Goal: Information Seeking & Learning: Learn about a topic

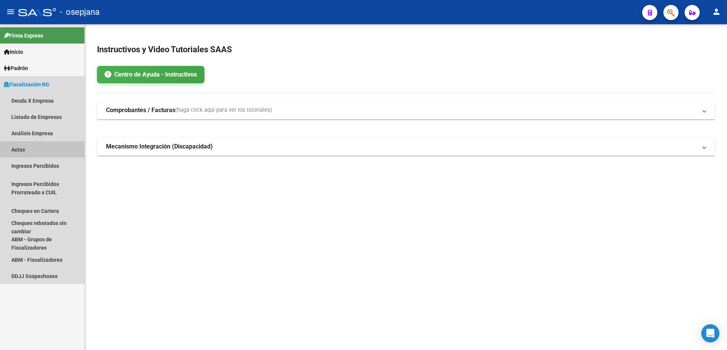
drag, startPoint x: 40, startPoint y: 150, endPoint x: 49, endPoint y: 136, distance: 15.9
click at [41, 149] on link "Actas" at bounding box center [42, 149] width 84 height 16
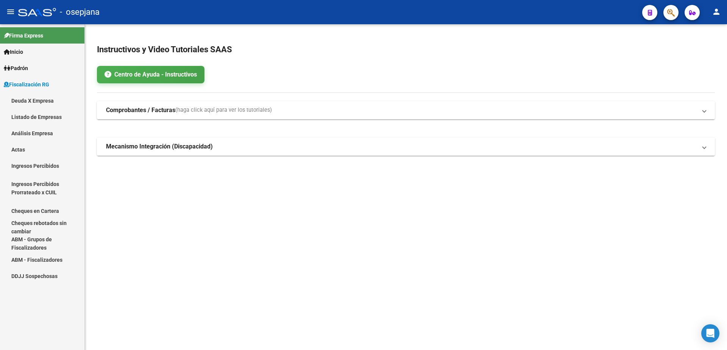
click at [50, 136] on link "Análisis Empresa" at bounding box center [42, 133] width 84 height 16
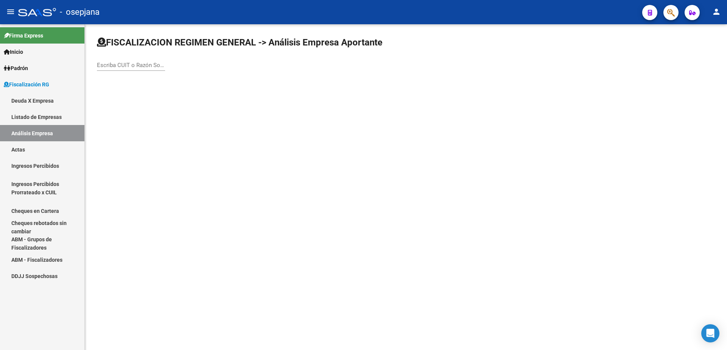
click at [138, 68] on input "Escriba CUIT o Razón Social para buscar" at bounding box center [131, 65] width 68 height 7
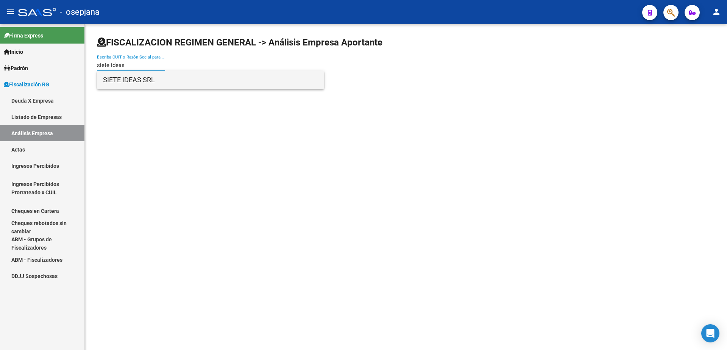
type input "siete ideas"
click at [162, 83] on span "SIETE IDEAS SRL" at bounding box center [210, 80] width 215 height 18
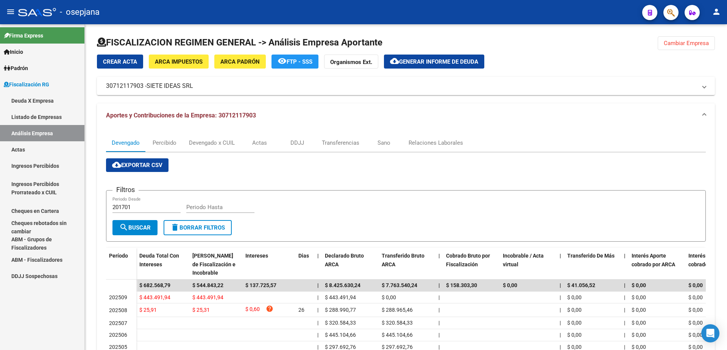
click at [39, 150] on link "Actas" at bounding box center [42, 149] width 84 height 16
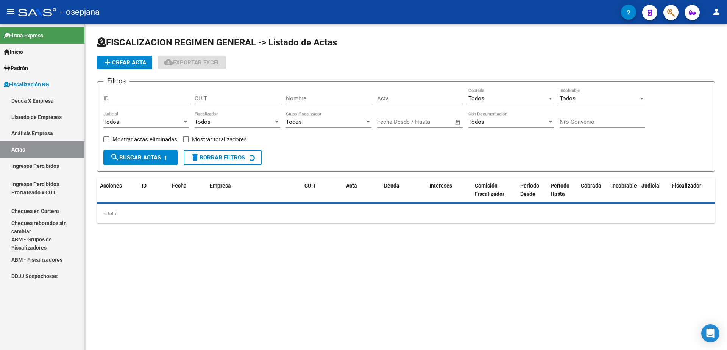
click at [55, 134] on link "Análisis Empresa" at bounding box center [42, 133] width 84 height 16
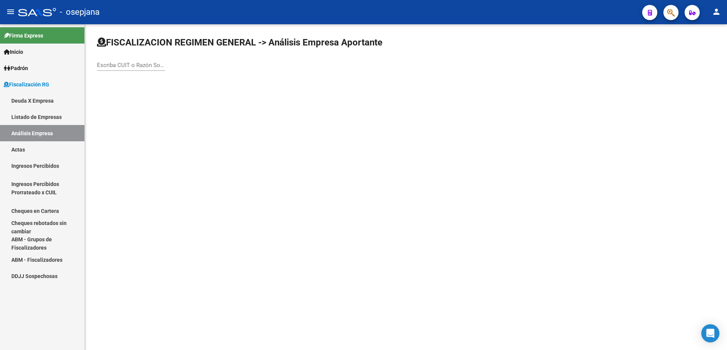
click at [106, 65] on input "Escriba CUIT o Razón Social para buscar" at bounding box center [131, 65] width 68 height 7
type input "sargento"
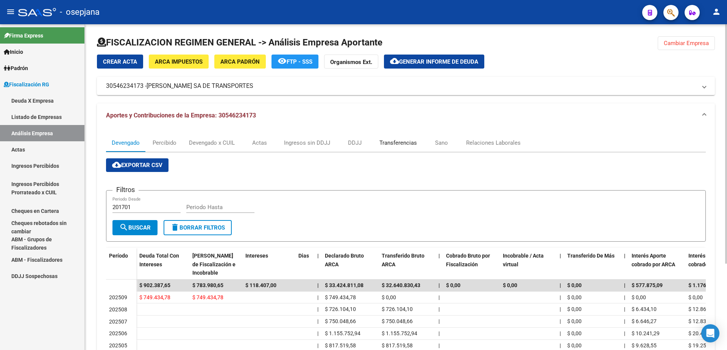
click at [417, 146] on div "Transferencias" at bounding box center [398, 143] width 49 height 18
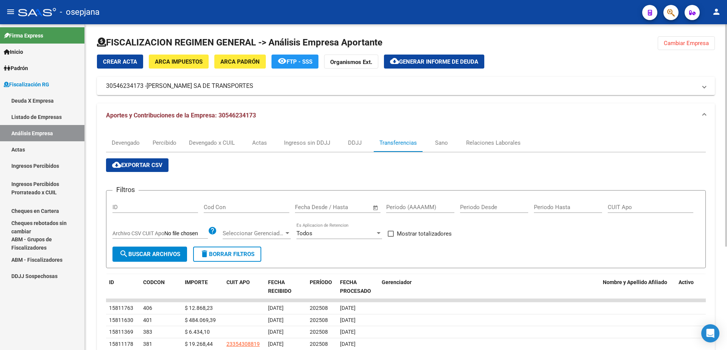
click at [414, 64] on span "Generar informe de deuda" at bounding box center [438, 61] width 79 height 7
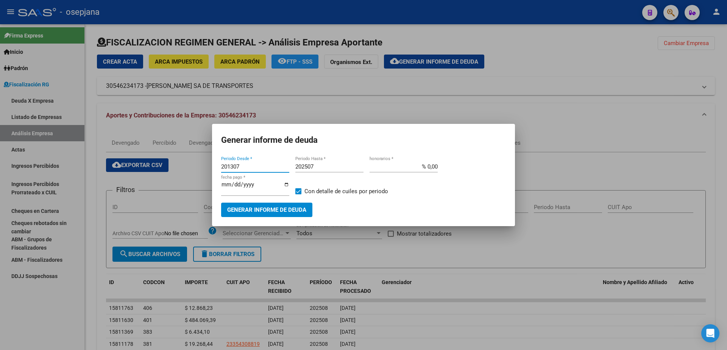
drag, startPoint x: 241, startPoint y: 170, endPoint x: 183, endPoint y: 170, distance: 57.6
click at [183, 170] on div "Generar informe de deuda 201307 Periodo Desde * 202507 Periodo Hasta * % 0,00 h…" at bounding box center [363, 175] width 727 height 350
type input "202508"
click at [331, 166] on input "202507" at bounding box center [329, 166] width 68 height 7
type input "202508"
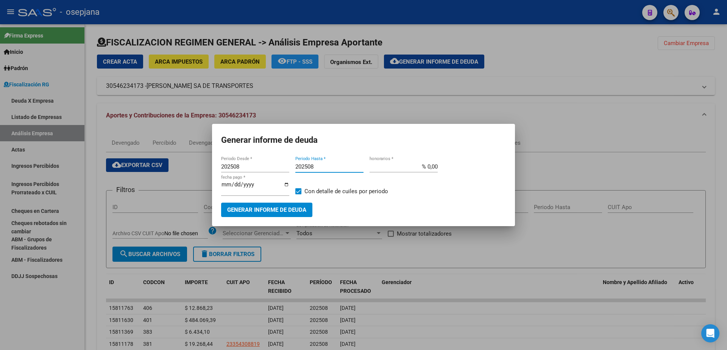
click at [298, 190] on span at bounding box center [298, 191] width 6 height 6
click at [298, 194] on input "Con detalle de cuiles por periodo" at bounding box center [298, 194] width 0 height 0
checkbox input "false"
click at [297, 207] on span "Generar informe de deuda" at bounding box center [266, 210] width 79 height 7
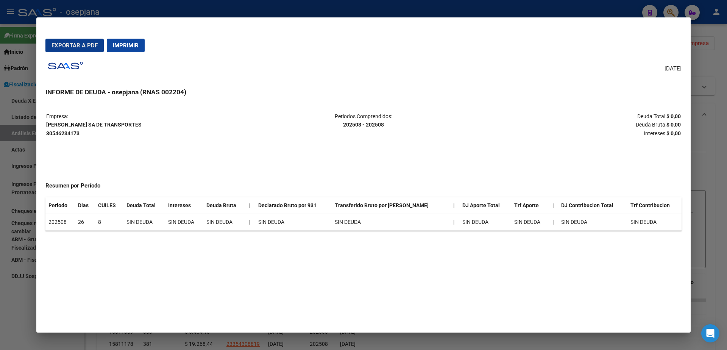
drag, startPoint x: 130, startPoint y: 47, endPoint x: 231, endPoint y: 214, distance: 195.1
click at [129, 47] on span "Imprimir" at bounding box center [126, 45] width 26 height 7
click at [0, 291] on div at bounding box center [363, 175] width 727 height 350
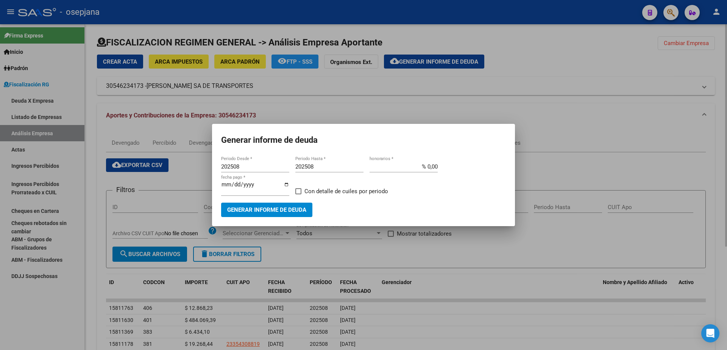
drag, startPoint x: 83, startPoint y: 175, endPoint x: 119, endPoint y: 141, distance: 49.6
click at [83, 174] on div at bounding box center [363, 175] width 727 height 350
click at [119, 141] on div "Devengado" at bounding box center [126, 143] width 28 height 8
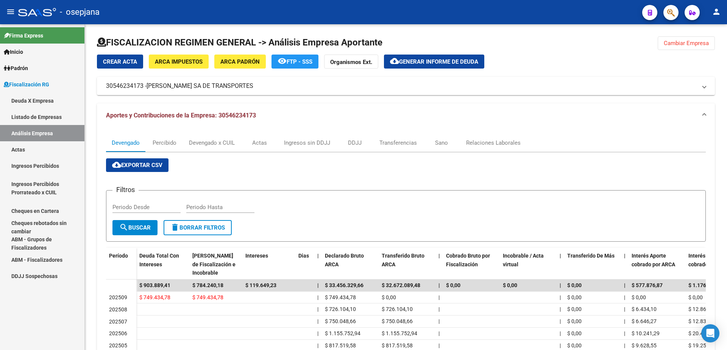
click at [34, 144] on link "Actas" at bounding box center [42, 149] width 84 height 16
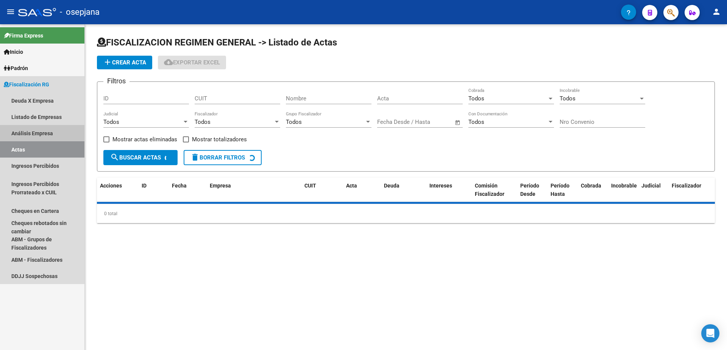
click at [41, 134] on link "Análisis Empresa" at bounding box center [42, 133] width 84 height 16
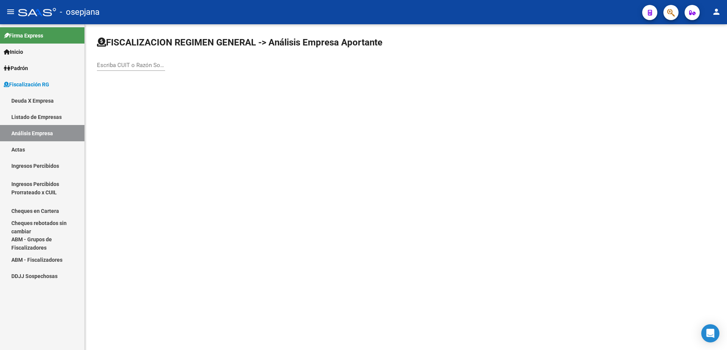
click at [142, 64] on input "Escriba CUIT o Razón Social para buscar" at bounding box center [131, 65] width 68 height 7
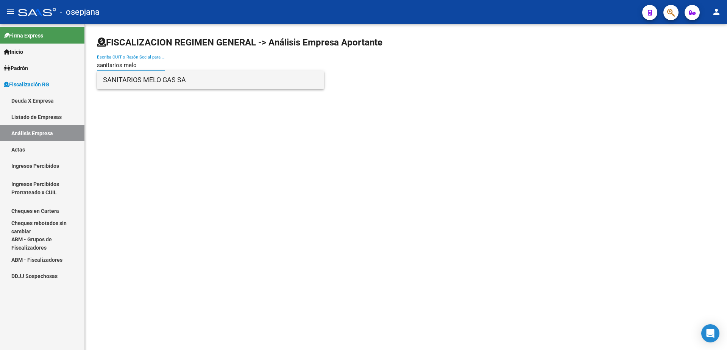
type input "sanitarios melo"
click at [157, 79] on span "SANITARIOS MELO GAS SA" at bounding box center [210, 80] width 215 height 18
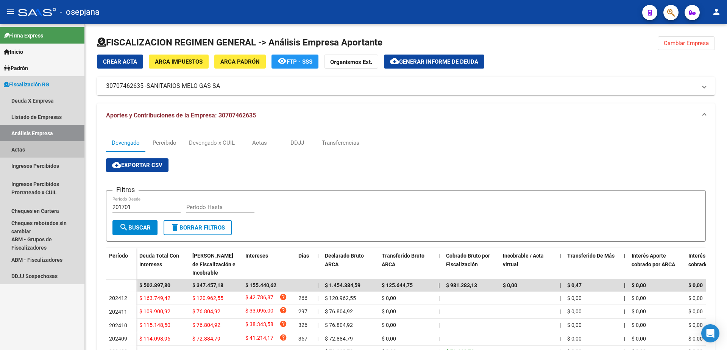
click at [36, 149] on link "Actas" at bounding box center [42, 149] width 84 height 16
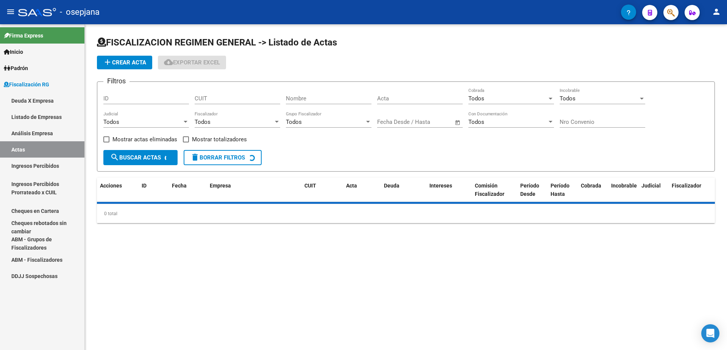
click at [44, 137] on link "Análisis Empresa" at bounding box center [42, 133] width 84 height 16
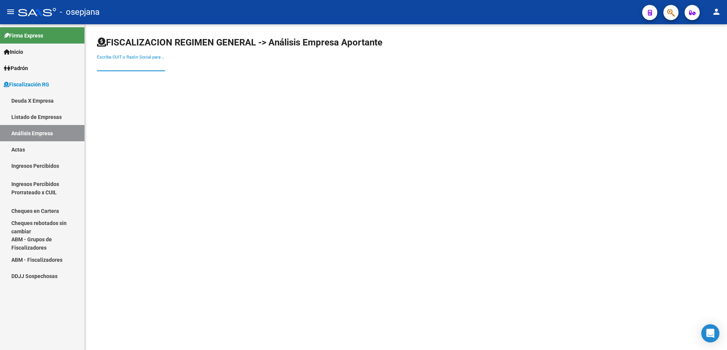
click at [153, 67] on input "Escriba CUIT o Razón Social para buscar" at bounding box center [131, 65] width 68 height 7
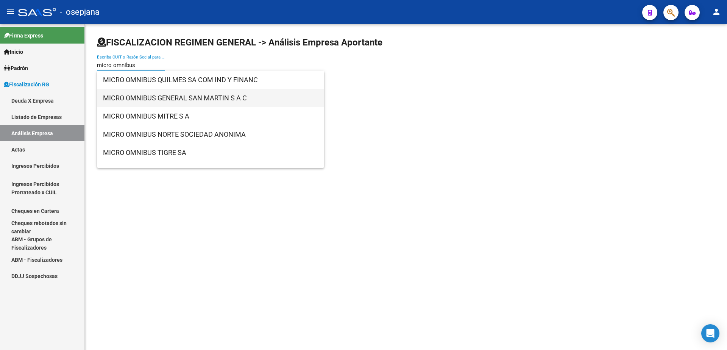
type input "micro omnibus"
click at [150, 102] on span "MICRO OMNIBUS GENERAL SAN MARTIN S A C" at bounding box center [210, 98] width 215 height 18
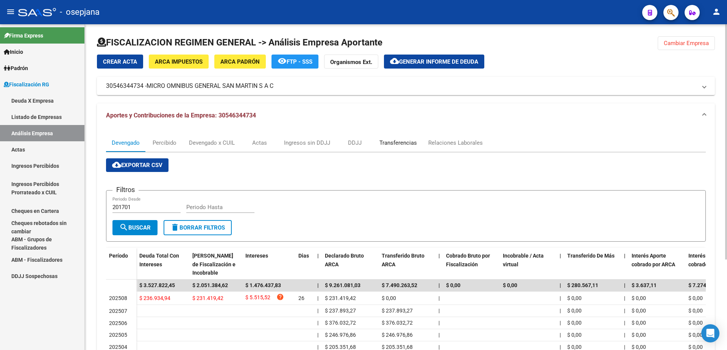
click at [398, 145] on div "Transferencias" at bounding box center [397, 143] width 37 height 8
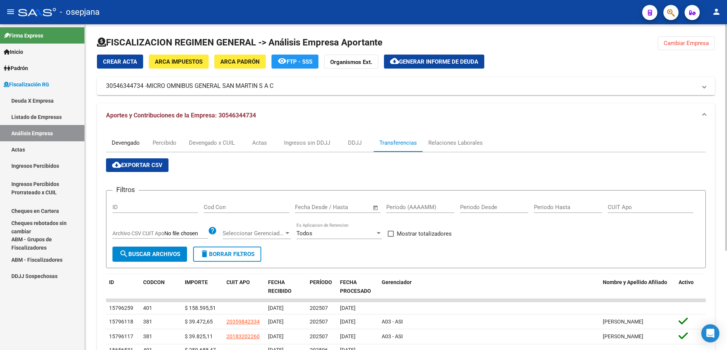
click at [136, 143] on div "Devengado" at bounding box center [126, 143] width 28 height 8
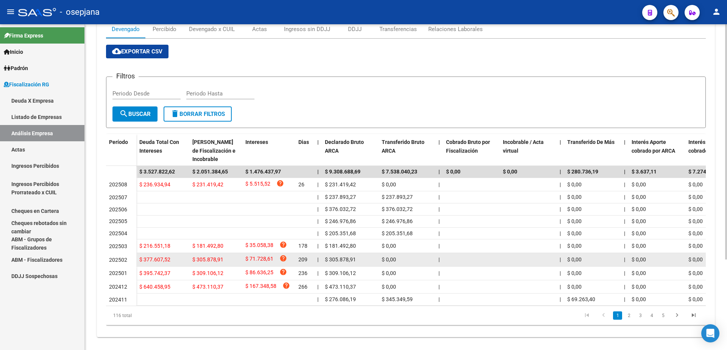
scroll to position [125, 0]
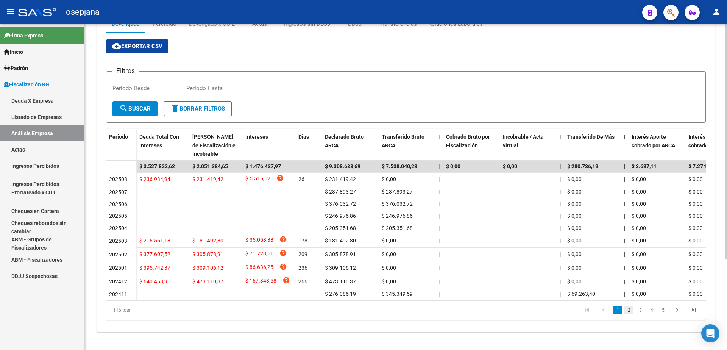
click at [628, 312] on link "2" at bounding box center [629, 310] width 9 height 8
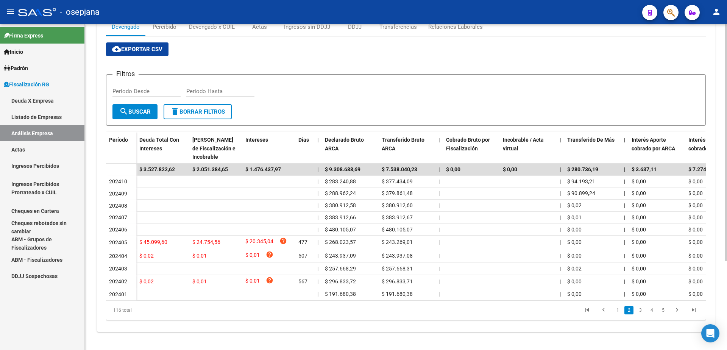
scroll to position [0, 0]
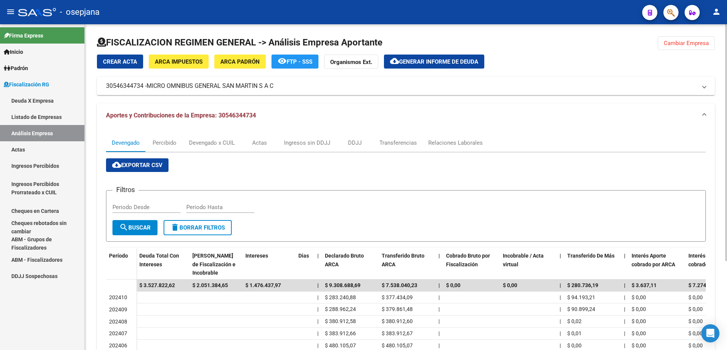
click at [398, 58] on mat-icon "cloud_download" at bounding box center [394, 60] width 9 height 9
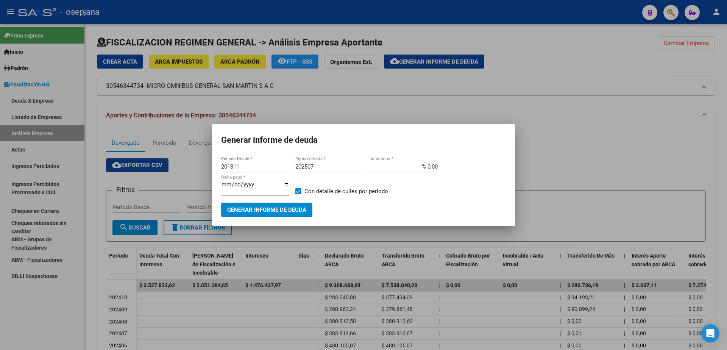
drag, startPoint x: 242, startPoint y: 169, endPoint x: 186, endPoint y: 169, distance: 55.7
click at [186, 169] on div "Generar informe de deuda 201311 Periodo Desde * 202507 Periodo Hasta * % 0,00 h…" at bounding box center [363, 175] width 727 height 350
drag, startPoint x: 246, startPoint y: 169, endPoint x: 205, endPoint y: 174, distance: 41.6
click at [205, 174] on div "Generar informe de deuda 201311 Periodo Desde * 202507 Periodo Hasta * % 0,00 h…" at bounding box center [363, 175] width 727 height 350
type input "202507"
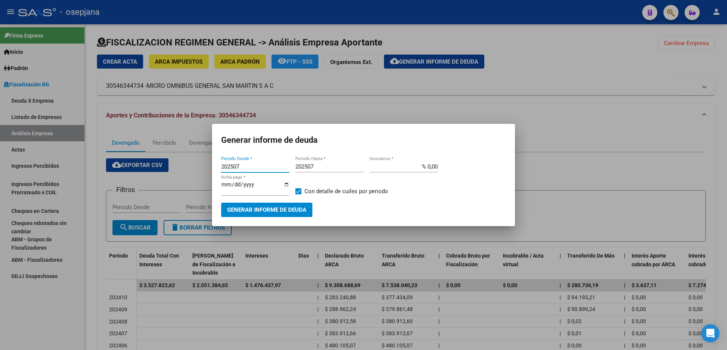
click at [296, 194] on div "202507 Periodo Desde * 202507 Periodo Hasta * % 0,00 honorarios * 2025-10-15 fe…" at bounding box center [363, 182] width 285 height 42
click at [298, 193] on span at bounding box center [298, 191] width 6 height 6
click at [298, 194] on input "Con detalle de cuiles por periodo" at bounding box center [298, 194] width 0 height 0
checkbox input "false"
click at [287, 207] on span "Generar informe de deuda" at bounding box center [266, 210] width 79 height 7
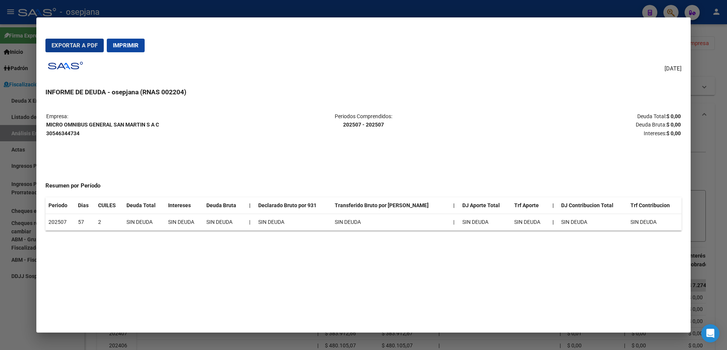
click at [130, 45] on span "Imprimir" at bounding box center [126, 45] width 26 height 7
click at [1, 316] on div at bounding box center [363, 175] width 727 height 350
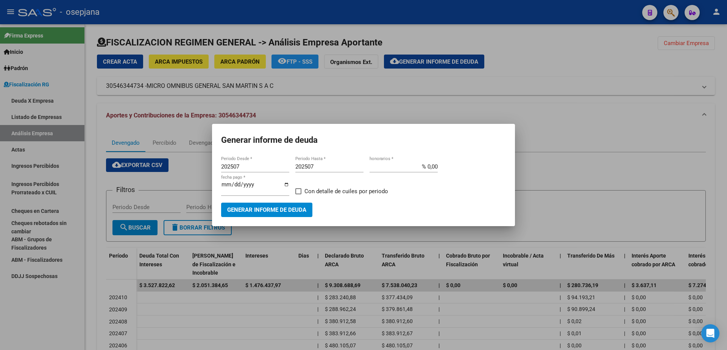
click at [426, 114] on div at bounding box center [363, 175] width 727 height 350
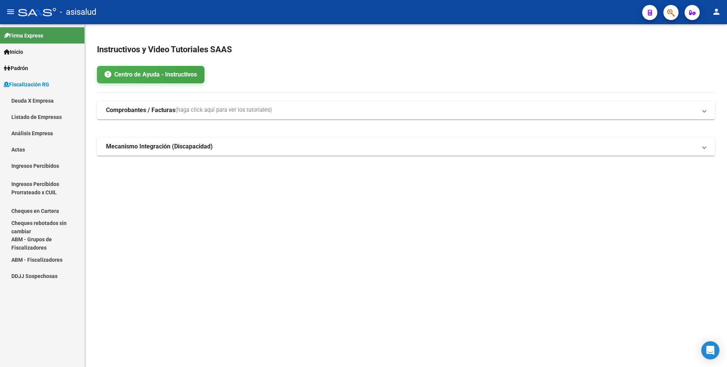
click at [52, 114] on link "Listado de Empresas" at bounding box center [42, 117] width 84 height 16
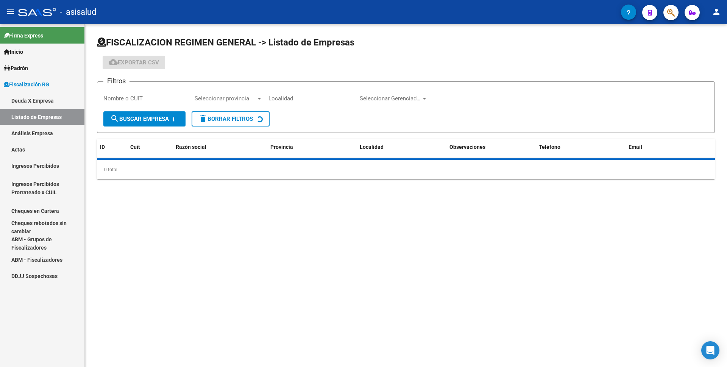
click at [58, 134] on link "Análisis Empresa" at bounding box center [42, 133] width 84 height 16
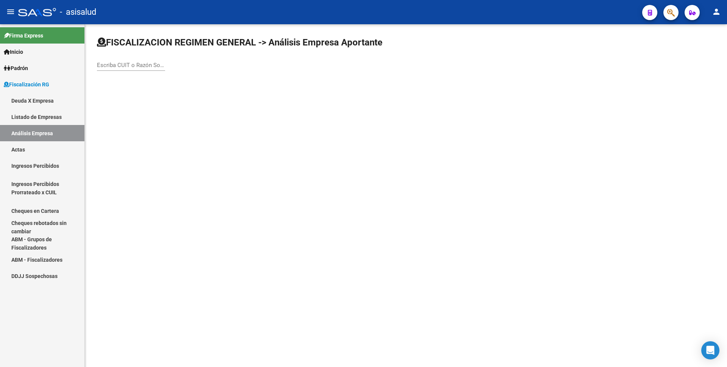
click at [141, 67] on input "Escriba CUIT o Razón Social para buscar" at bounding box center [131, 65] width 68 height 7
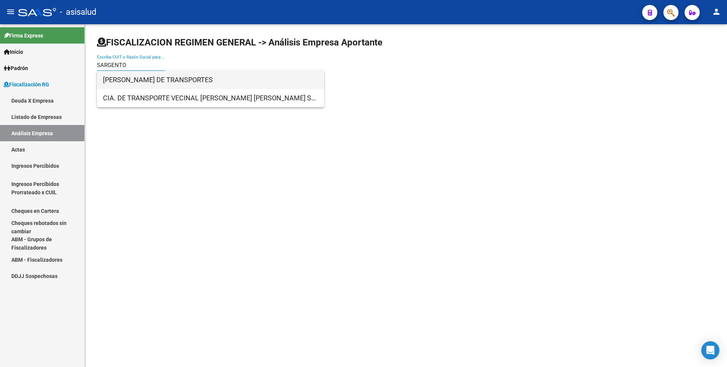
type input "SARGENTO"
click at [158, 78] on span "[PERSON_NAME] DE TRANSPORTES" at bounding box center [210, 80] width 215 height 18
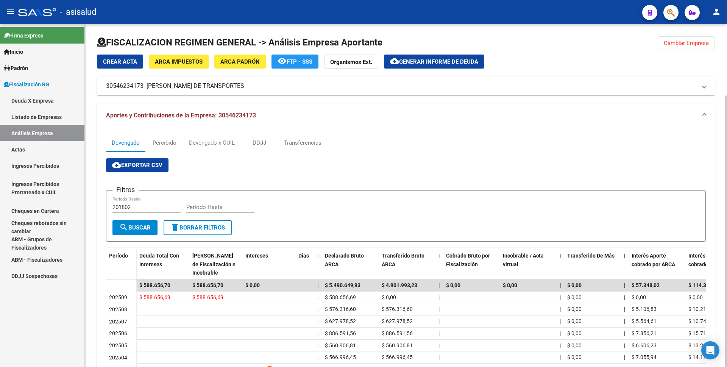
click at [430, 62] on span "Generar informe de deuda" at bounding box center [438, 61] width 79 height 7
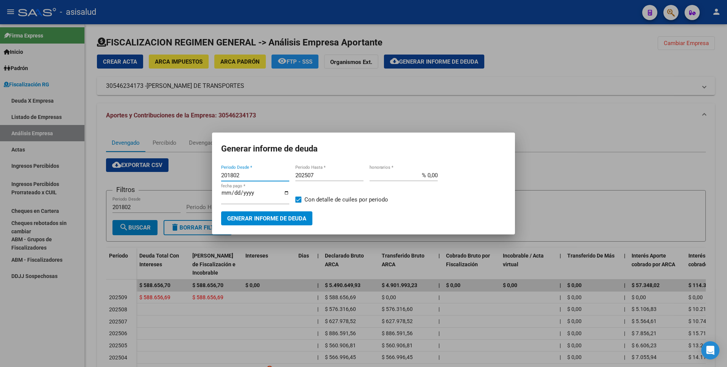
drag, startPoint x: 247, startPoint y: 180, endPoint x: 139, endPoint y: 178, distance: 108.0
click at [139, 178] on div "Generar informe de deuda 201802 Periodo Desde * 202507 Periodo Hasta * % 0,00 h…" at bounding box center [363, 183] width 727 height 367
type input "202508"
click at [325, 179] on input "202507" at bounding box center [329, 175] width 68 height 7
type input "202508"
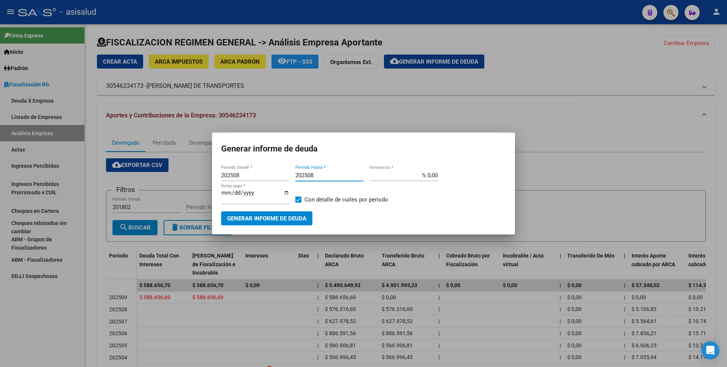
click at [295, 199] on span at bounding box center [298, 200] width 6 height 6
click at [298, 203] on input "Con detalle de cuiles por periodo" at bounding box center [298, 203] width 0 height 0
checkbox input "false"
click at [293, 215] on span "Generar informe de deuda" at bounding box center [266, 218] width 79 height 7
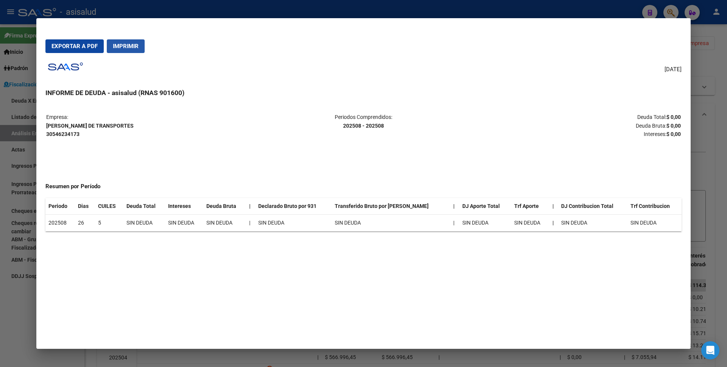
click at [133, 46] on span "Imprimir" at bounding box center [126, 46] width 26 height 7
click at [7, 314] on div at bounding box center [363, 183] width 727 height 367
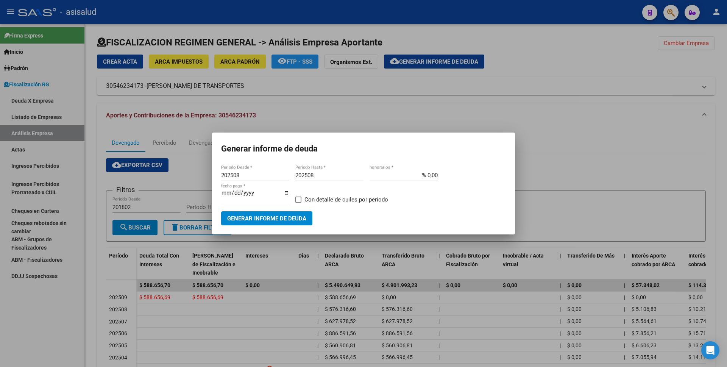
click at [410, 116] on div at bounding box center [363, 183] width 727 height 367
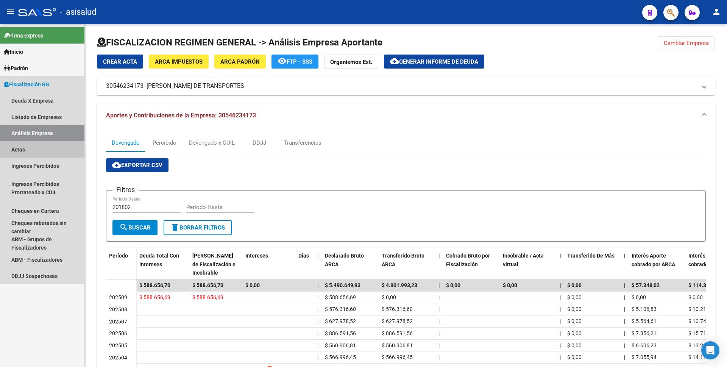
drag, startPoint x: 41, startPoint y: 153, endPoint x: 61, endPoint y: 130, distance: 30.6
click at [41, 153] on link "Actas" at bounding box center [42, 149] width 84 height 16
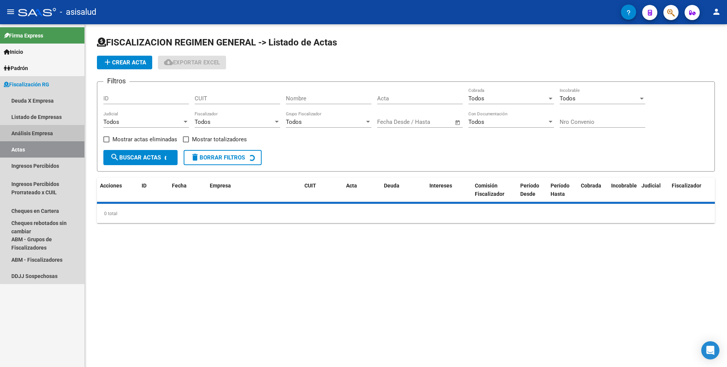
click at [61, 130] on link "Análisis Empresa" at bounding box center [42, 133] width 84 height 16
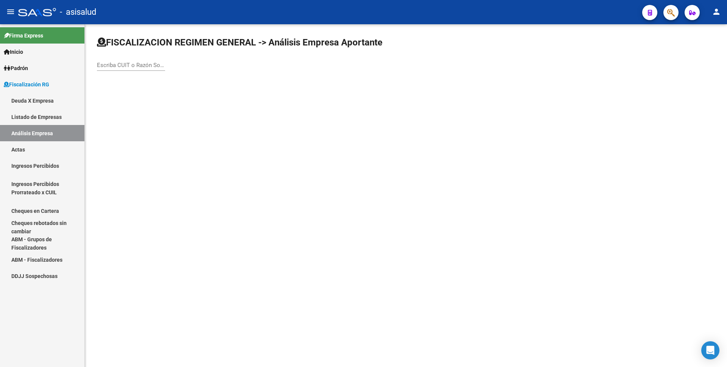
click at [138, 69] on div "Escriba CUIT o Razón Social para buscar" at bounding box center [131, 63] width 68 height 16
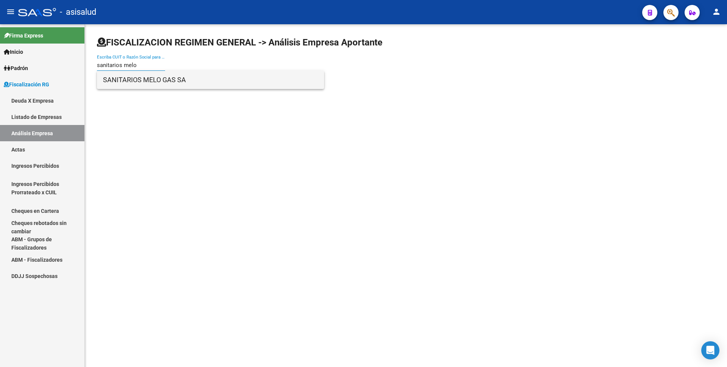
type input "sanitarios melo"
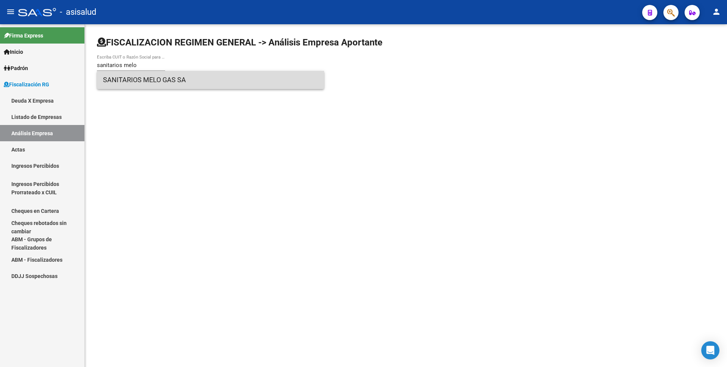
click at [180, 73] on span "SANITARIOS MELO GAS SA" at bounding box center [210, 80] width 215 height 18
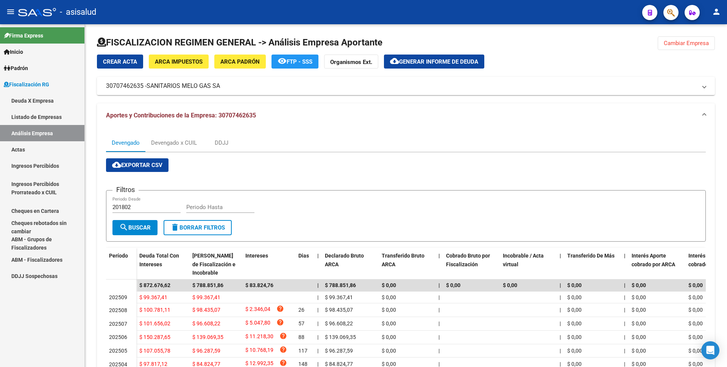
click at [56, 149] on link "Actas" at bounding box center [42, 149] width 84 height 16
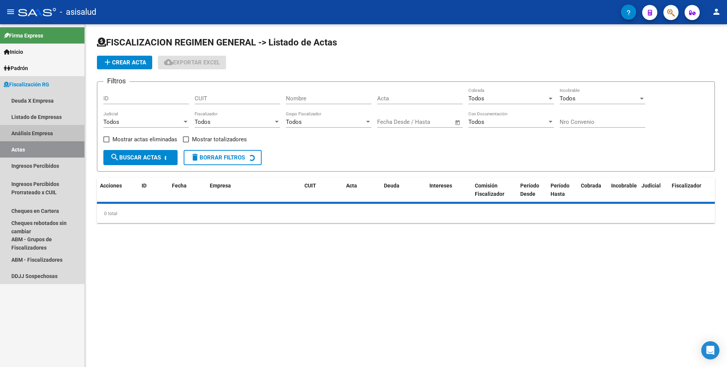
click at [63, 135] on link "Análisis Empresa" at bounding box center [42, 133] width 84 height 16
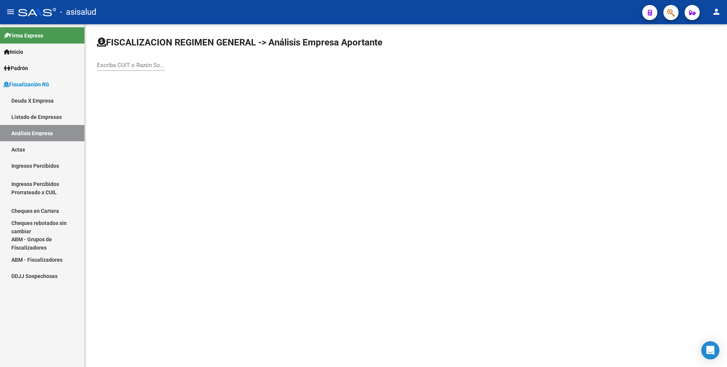
click at [146, 68] on input "Escriba CUIT o Razón Social para buscar" at bounding box center [131, 65] width 68 height 7
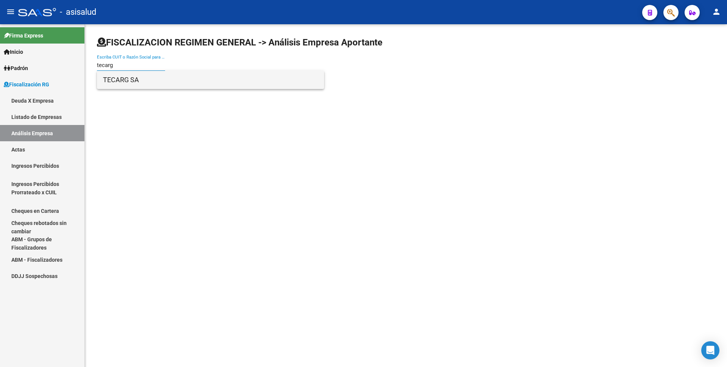
type input "tecarg"
click at [144, 80] on span "TECARG SA" at bounding box center [210, 80] width 215 height 18
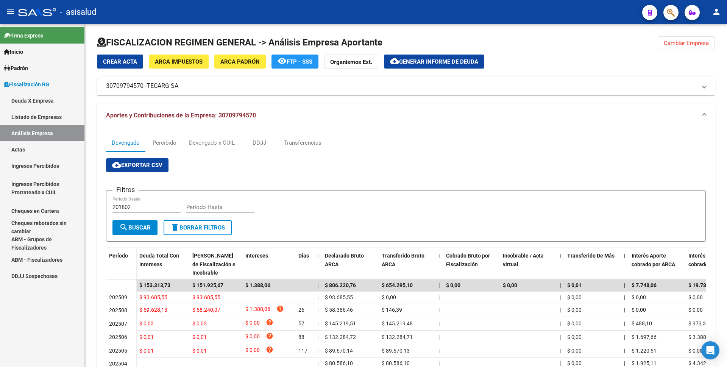
click at [35, 148] on link "Actas" at bounding box center [42, 149] width 84 height 16
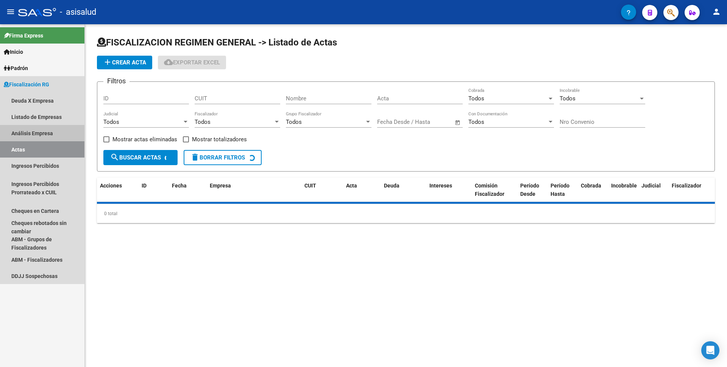
click at [50, 130] on link "Análisis Empresa" at bounding box center [42, 133] width 84 height 16
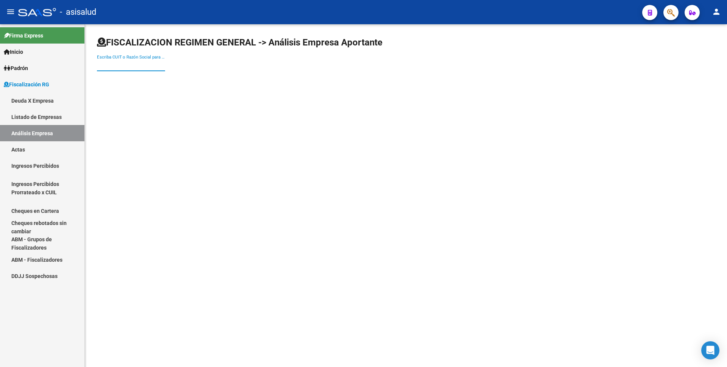
click at [149, 67] on input "Escriba CUIT o Razón Social para buscar" at bounding box center [131, 65] width 68 height 7
type input "[PERSON_NAME]"
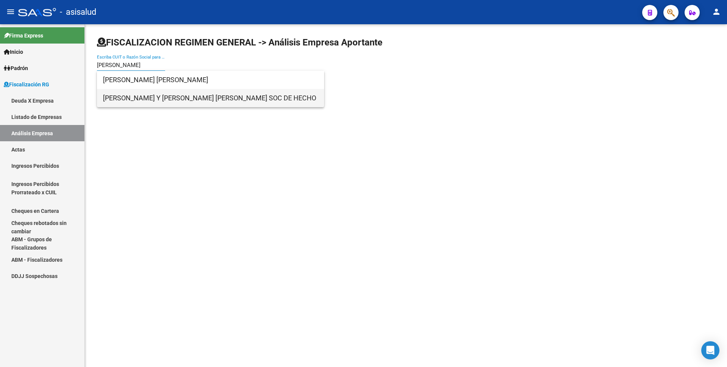
click at [167, 95] on span "[PERSON_NAME] Y [PERSON_NAME] [PERSON_NAME] SOC DE HECHO" at bounding box center [210, 98] width 215 height 18
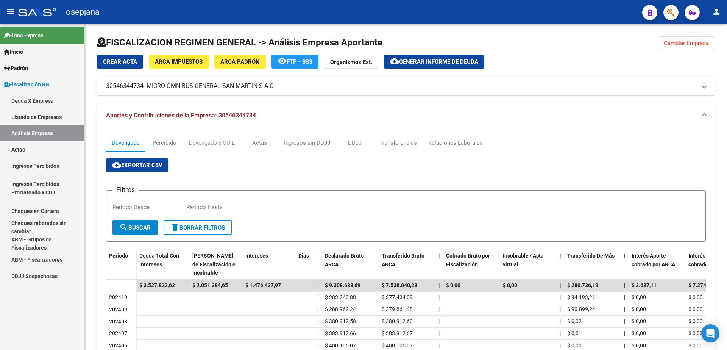
click at [28, 151] on link "Actas" at bounding box center [42, 149] width 84 height 16
click at [46, 136] on link "Análisis Empresa" at bounding box center [42, 133] width 84 height 16
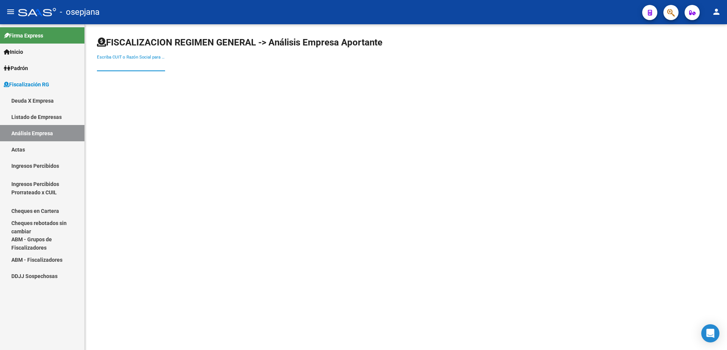
click at [153, 64] on input "Escriba CUIT o Razón Social para buscar" at bounding box center [131, 65] width 68 height 7
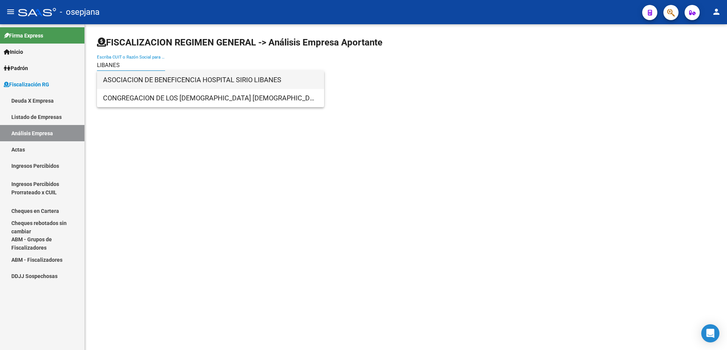
type input "LIBANES"
click at [196, 78] on span "ASOCIACION DE BENEFICENCIA HOSPITAL SIRIO LIBANES" at bounding box center [210, 80] width 215 height 18
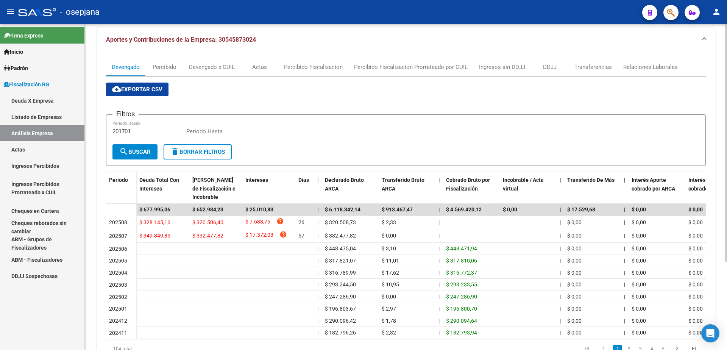
scroll to position [38, 0]
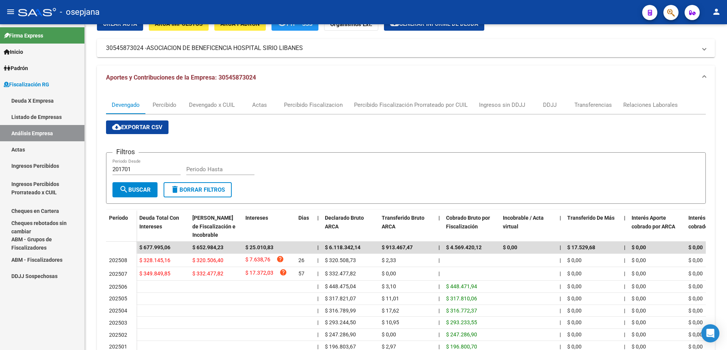
click at [35, 148] on link "Actas" at bounding box center [42, 149] width 84 height 16
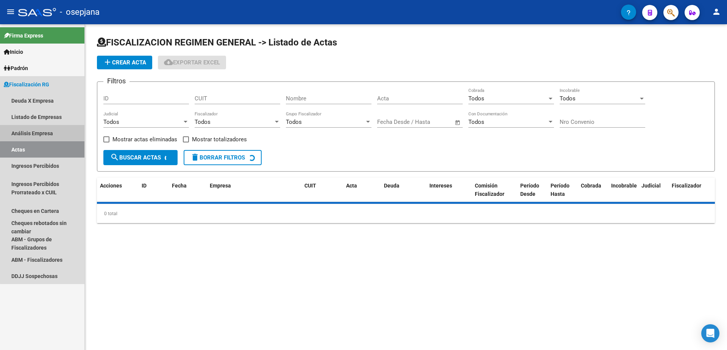
click at [45, 131] on link "Análisis Empresa" at bounding box center [42, 133] width 84 height 16
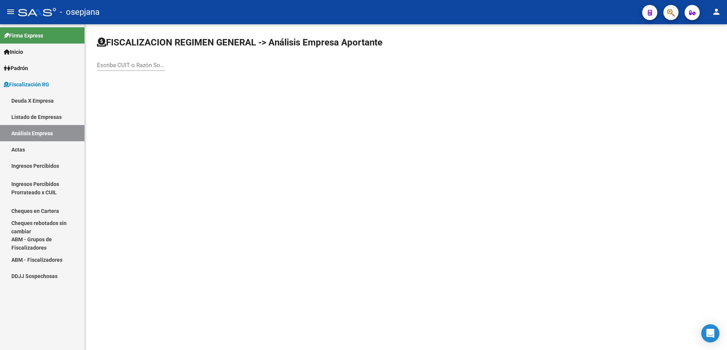
click at [112, 61] on div "Escriba CUIT o Razón Social para buscar" at bounding box center [131, 63] width 68 height 16
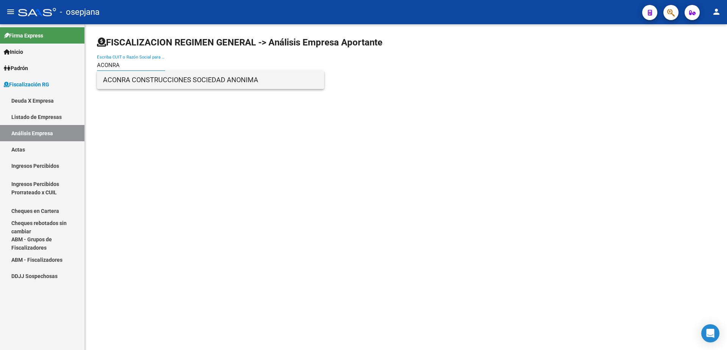
type input "ACONRA"
click at [201, 78] on span "ACONRA CONSTRUCCIONES SOCIEDAD ANONIMA" at bounding box center [210, 80] width 215 height 18
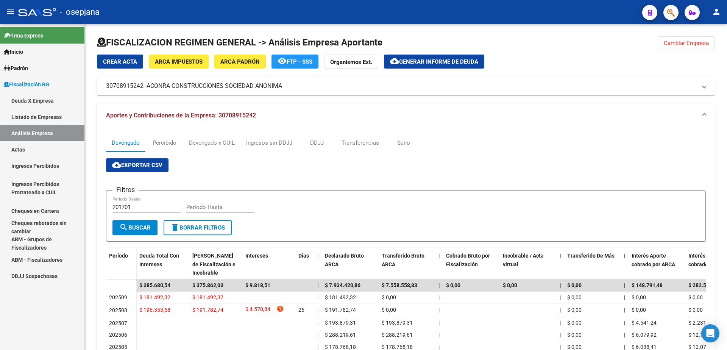
click at [29, 151] on link "Actas" at bounding box center [42, 149] width 84 height 16
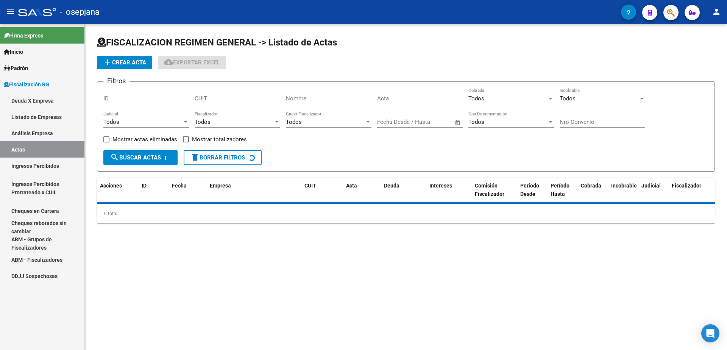
click at [41, 137] on link "Análisis Empresa" at bounding box center [42, 133] width 84 height 16
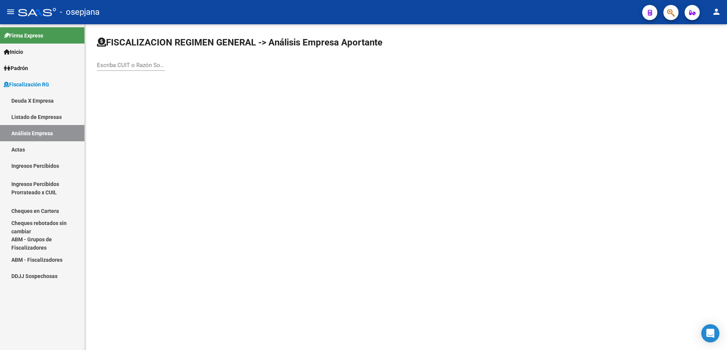
click at [106, 61] on div "Escriba CUIT o Razón Social para buscar" at bounding box center [131, 63] width 68 height 16
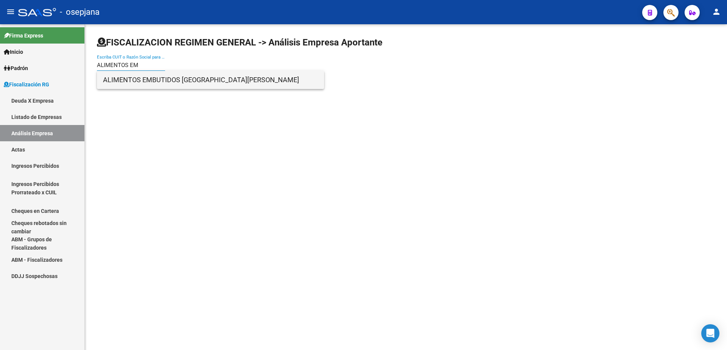
type input "ALIMENTOS EM"
click at [158, 77] on span "ALIMENTOS EMBUTIDOS SAN MARTIN" at bounding box center [210, 80] width 215 height 18
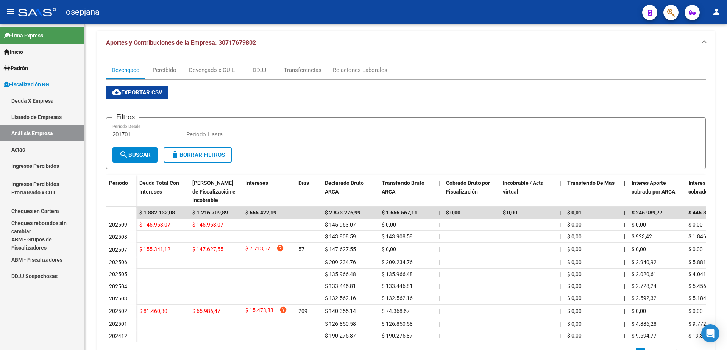
scroll to position [121, 0]
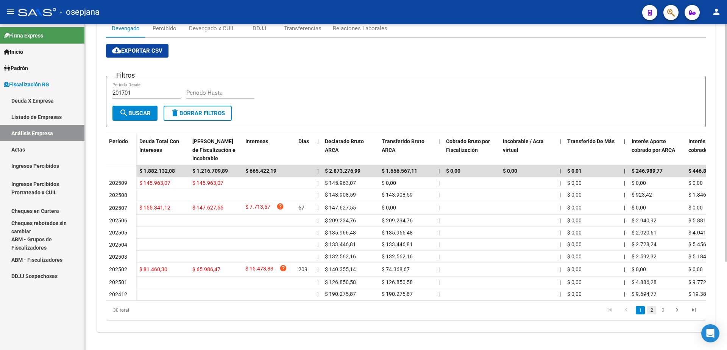
click at [652, 311] on link "2" at bounding box center [651, 310] width 9 height 8
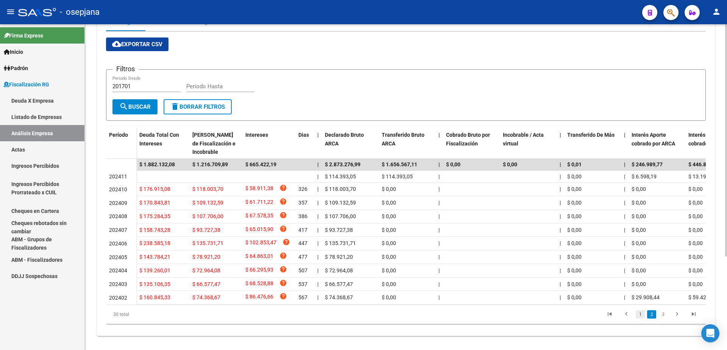
click at [642, 319] on link "1" at bounding box center [640, 314] width 9 height 8
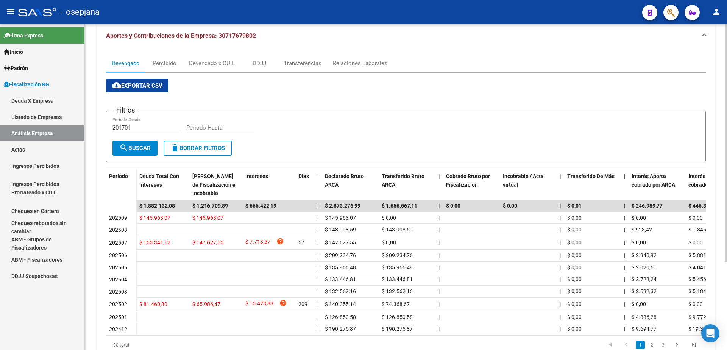
scroll to position [45, 0]
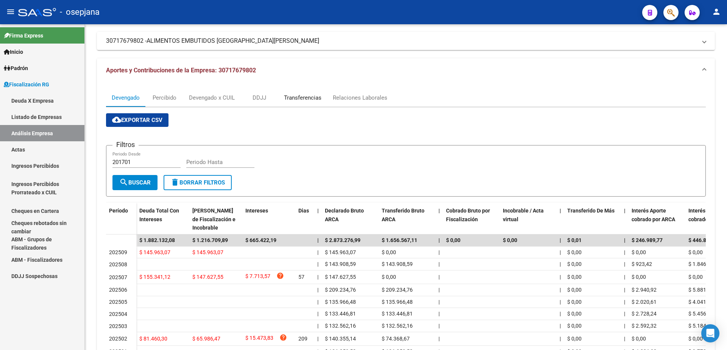
click at [295, 93] on div "Transferencias" at bounding box center [302, 98] width 49 height 18
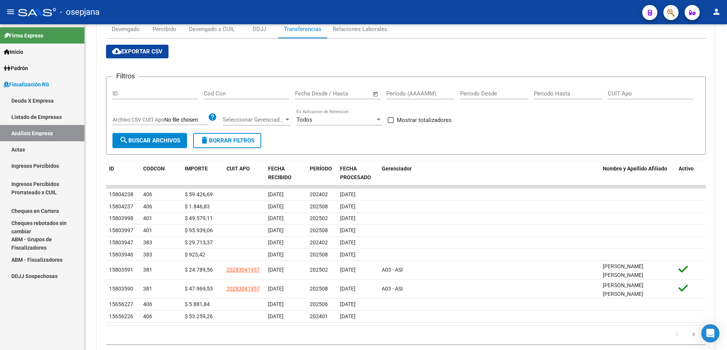
scroll to position [38, 0]
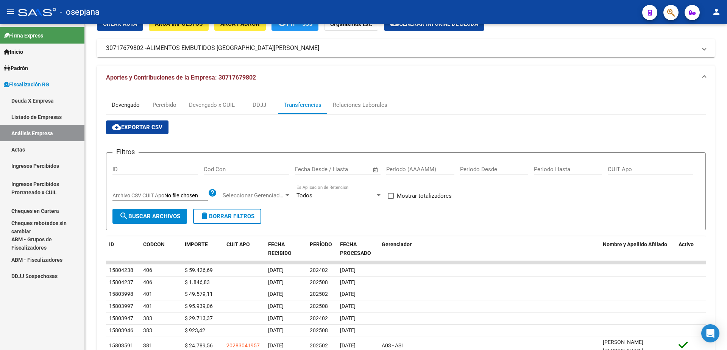
click at [130, 105] on div "Devengado" at bounding box center [126, 105] width 28 height 8
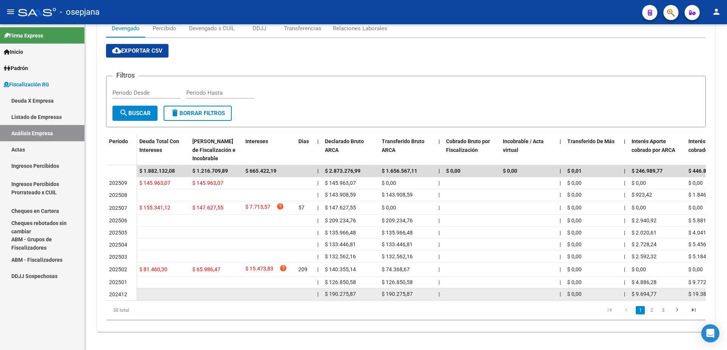
scroll to position [121, 0]
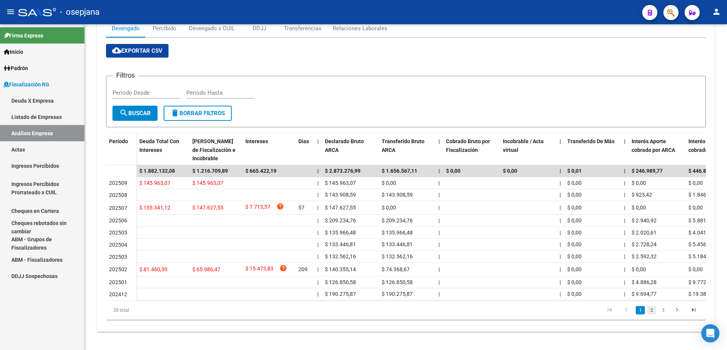
click at [652, 311] on link "2" at bounding box center [651, 310] width 9 height 8
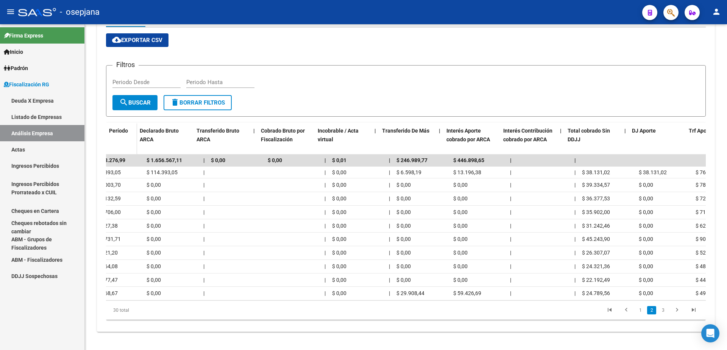
scroll to position [0, 0]
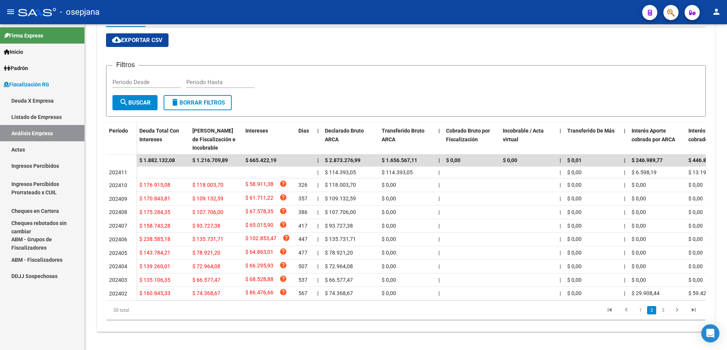
click at [635, 311] on li "1" at bounding box center [640, 310] width 11 height 13
click at [637, 311] on link "1" at bounding box center [640, 310] width 9 height 8
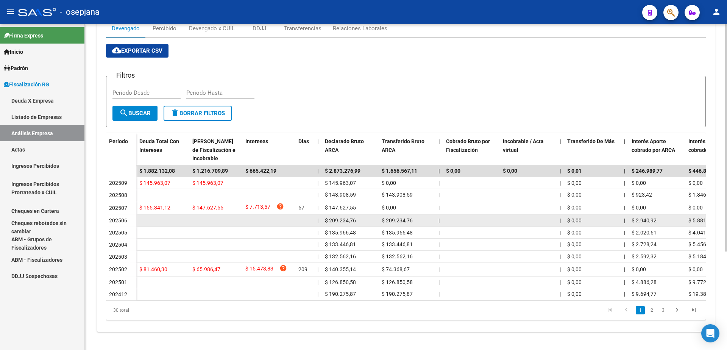
scroll to position [121, 0]
